Goal: Navigation & Orientation: Find specific page/section

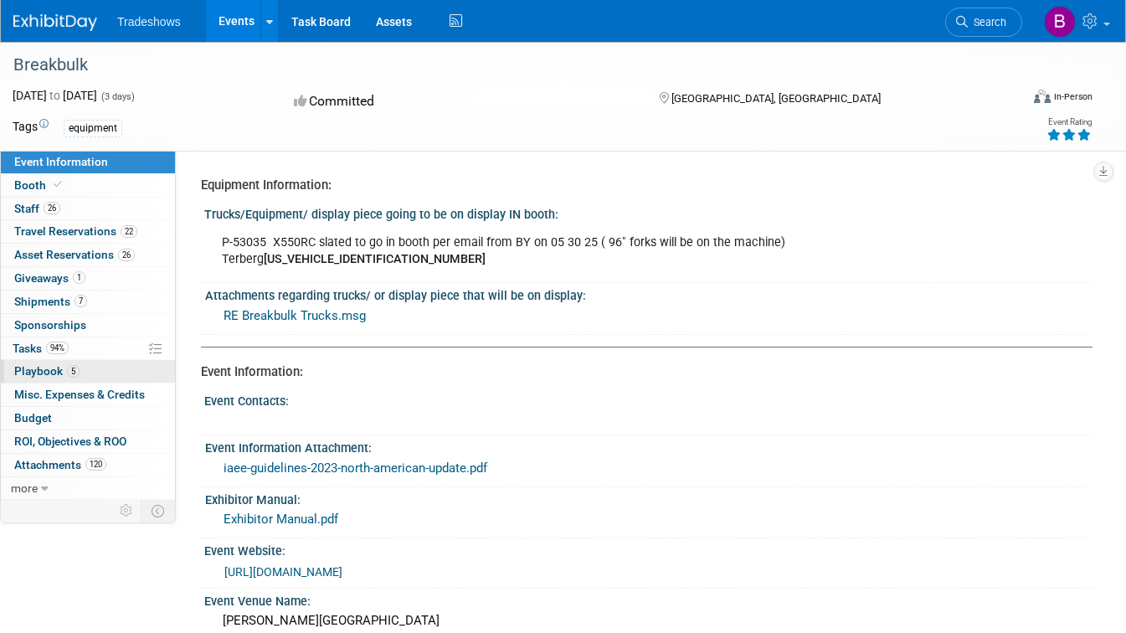
click at [37, 372] on span "Playbook 5" at bounding box center [46, 370] width 65 height 13
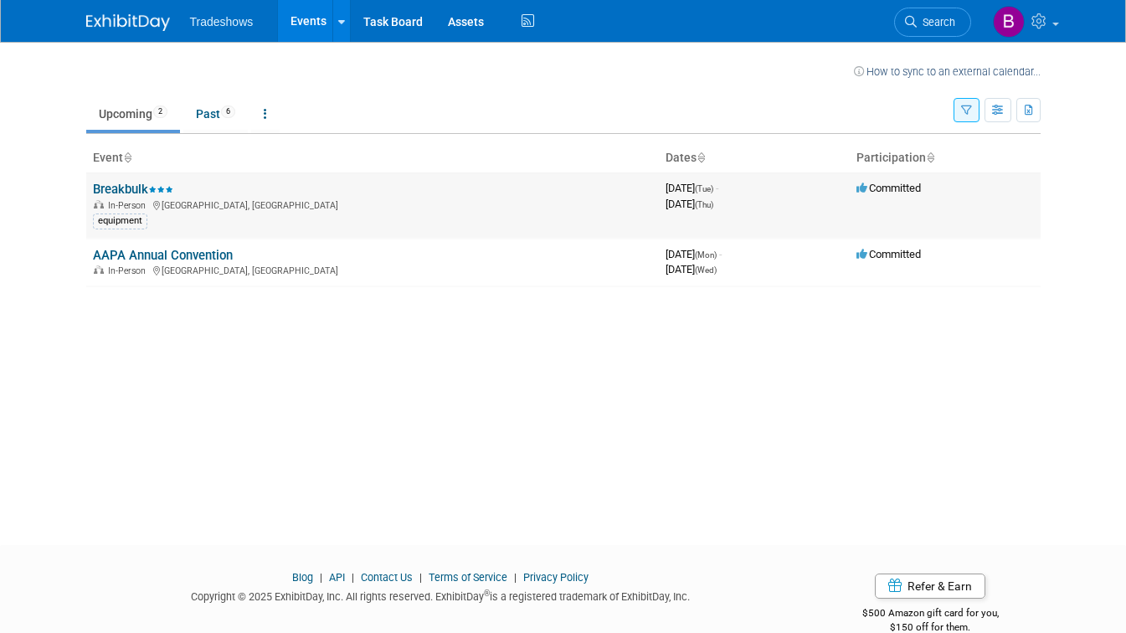
click at [112, 187] on link "Breakbulk" at bounding box center [133, 189] width 80 height 15
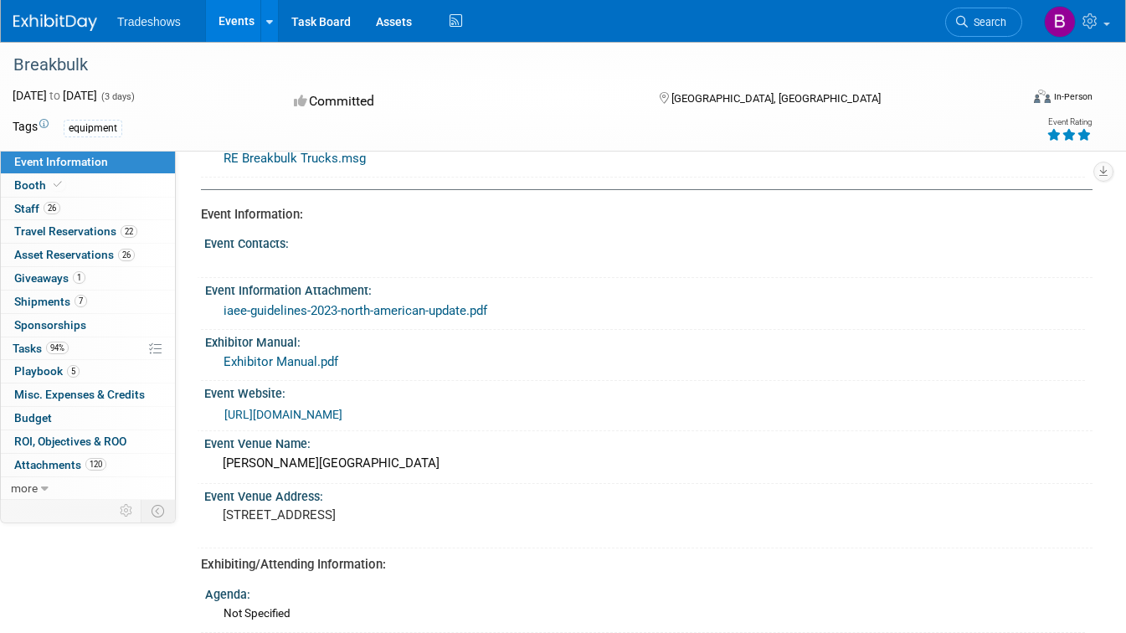
scroll to position [155, 0]
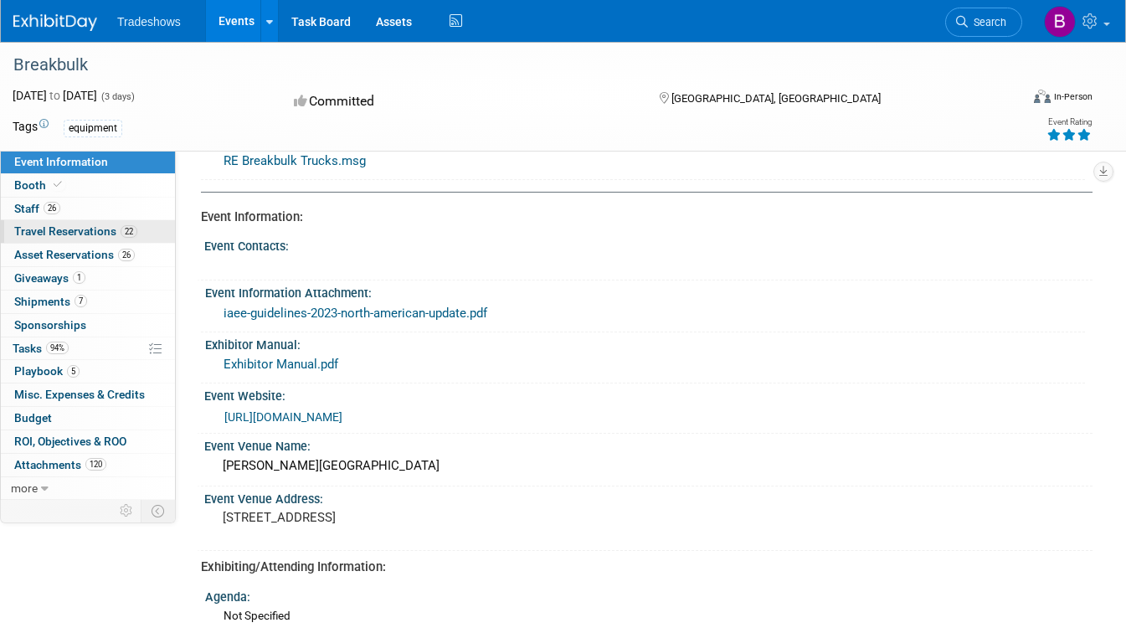
click at [78, 234] on span "Travel Reservations 22" at bounding box center [75, 230] width 123 height 13
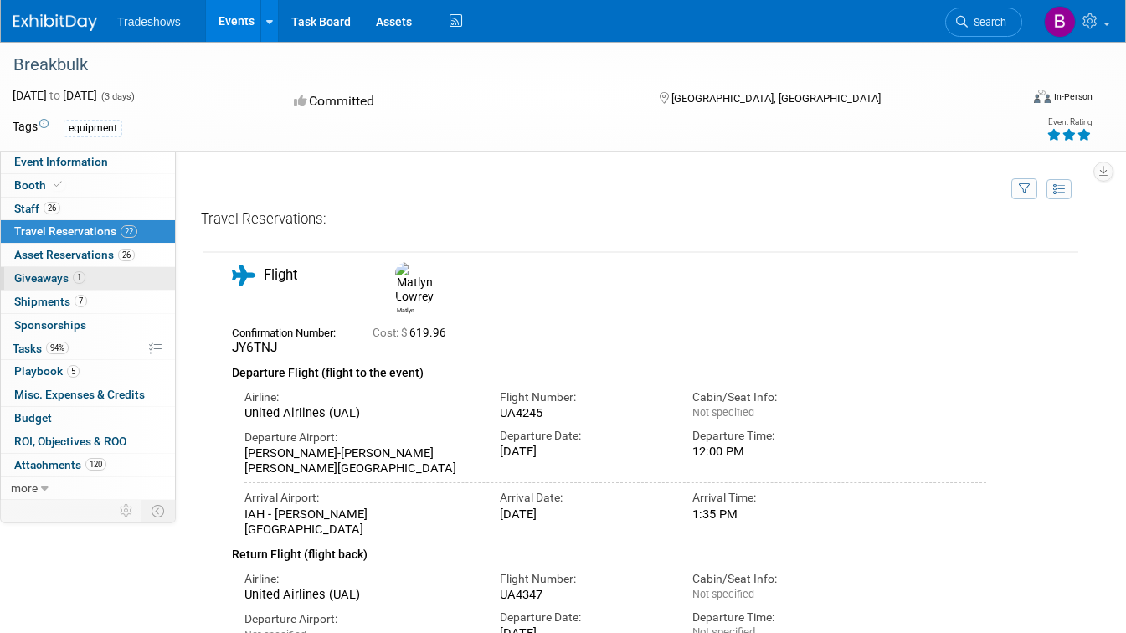
click at [110, 270] on link "1 Giveaways 1" at bounding box center [88, 278] width 174 height 23
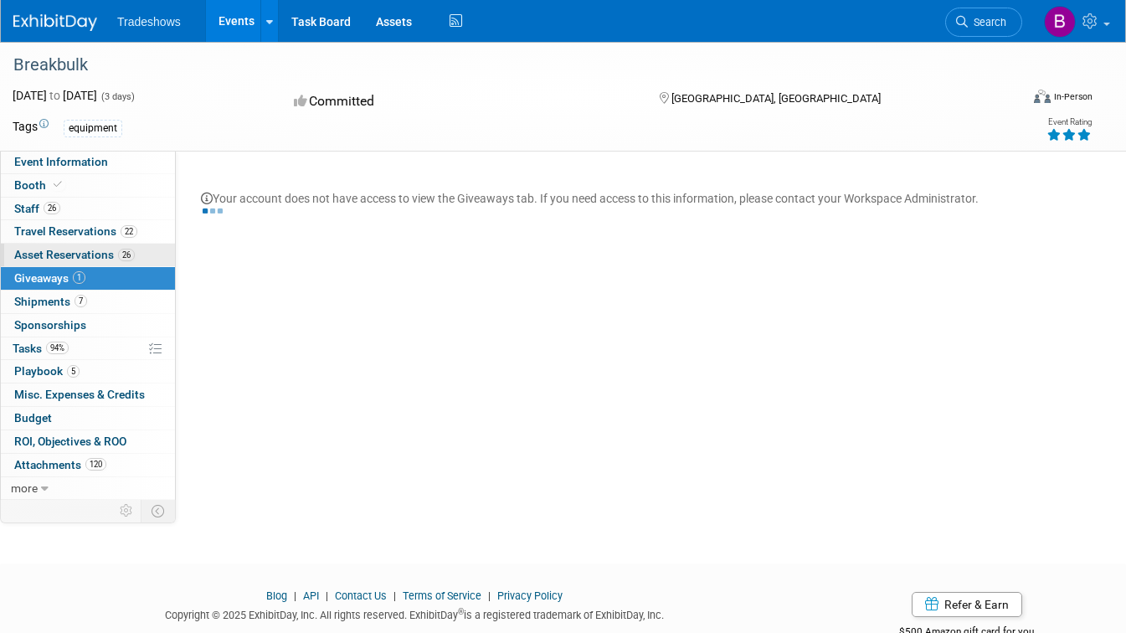
click at [131, 265] on link "26 Asset Reservations 26" at bounding box center [88, 255] width 174 height 23
